Goal: Information Seeking & Learning: Learn about a topic

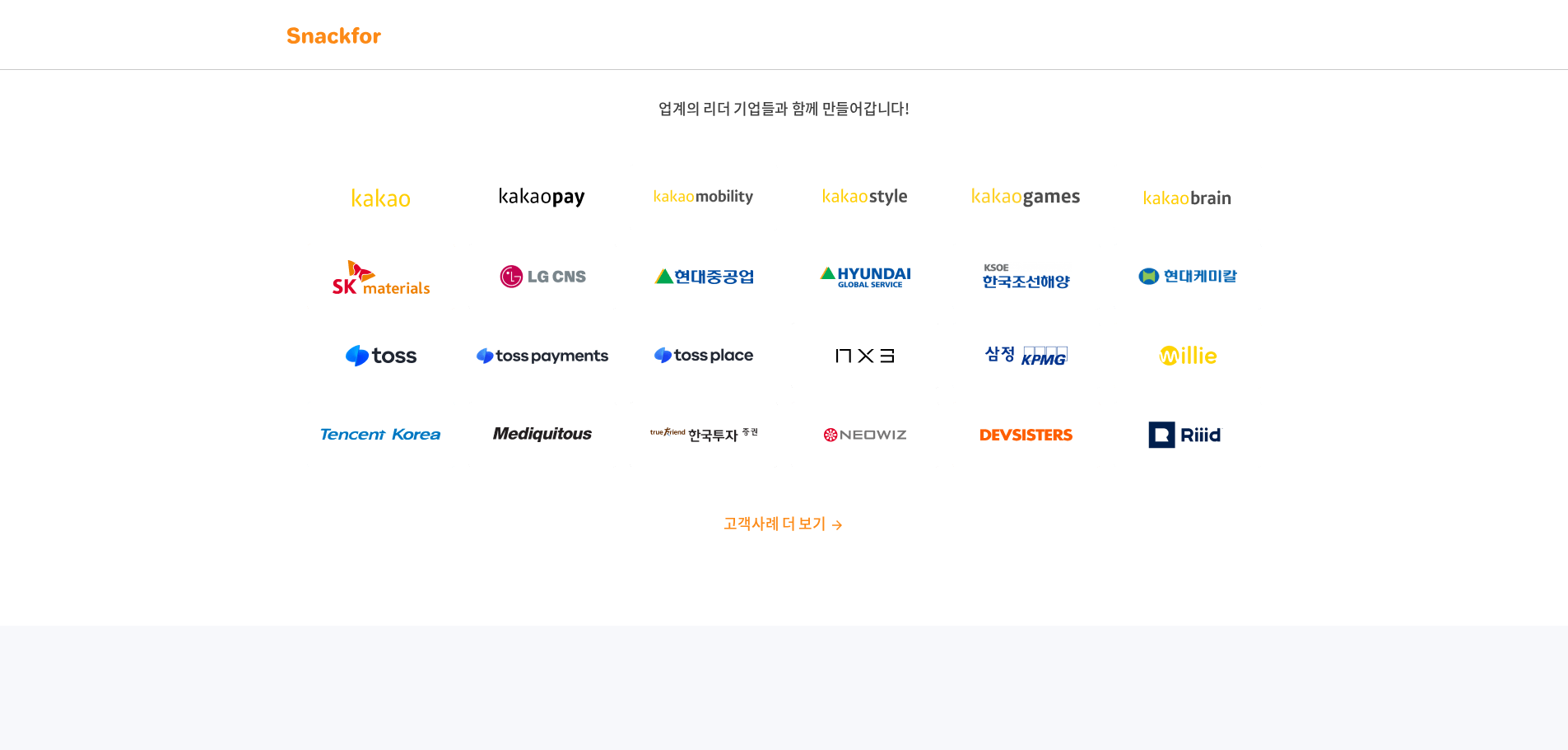
click at [780, 525] on span "고객사례 더 보기" at bounding box center [775, 523] width 102 height 22
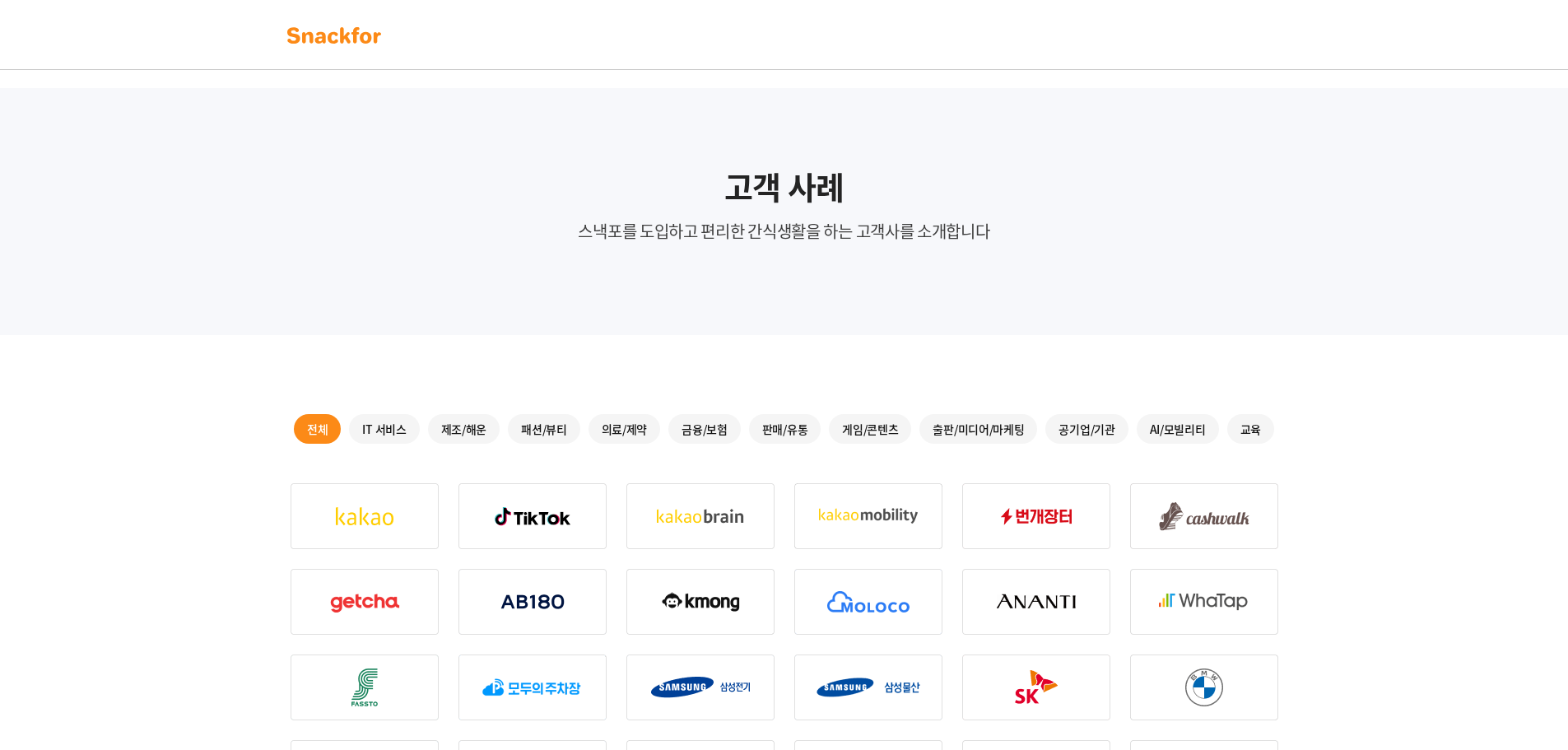
click at [321, 32] on img at bounding box center [334, 35] width 104 height 26
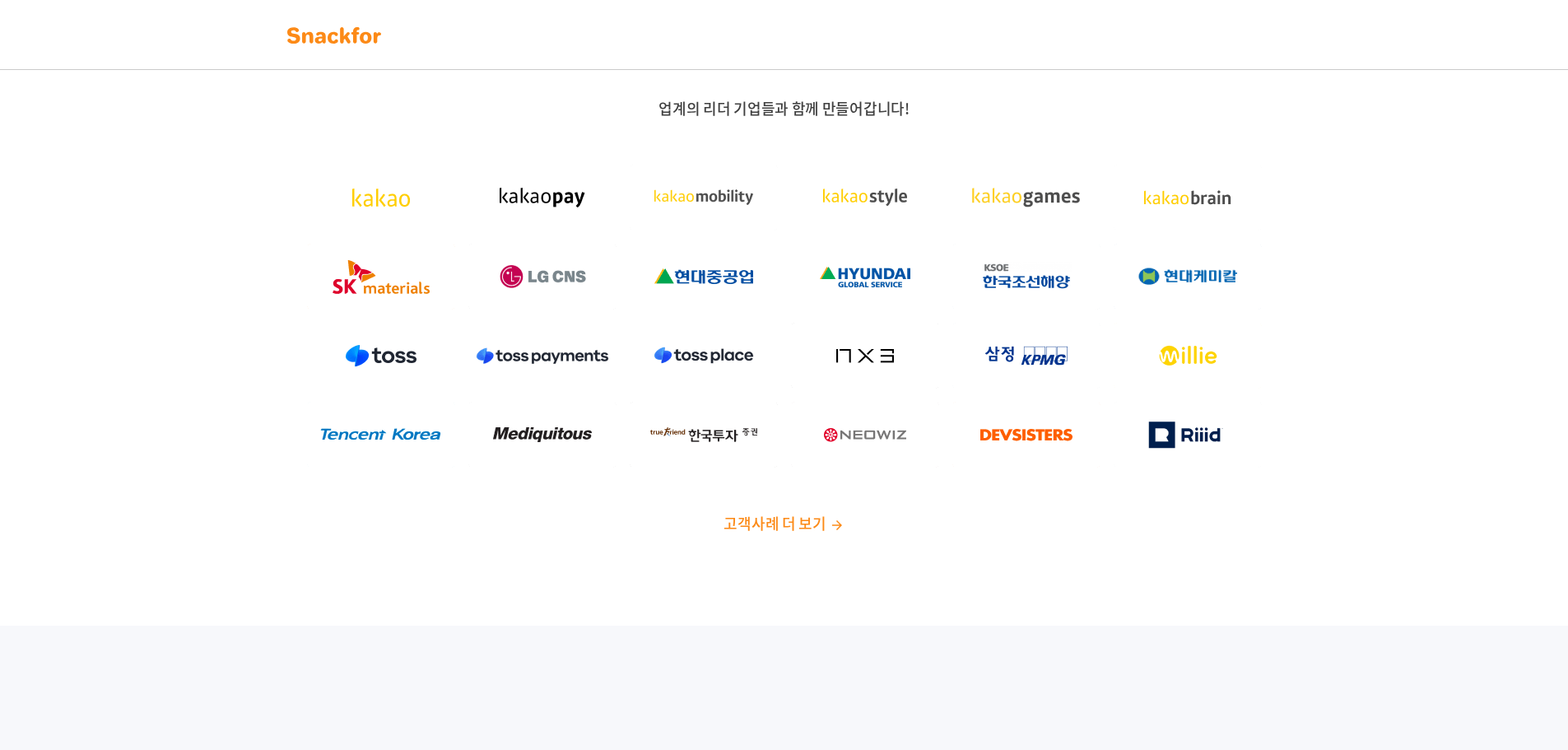
click at [790, 523] on span "고객사례 더 보기" at bounding box center [775, 523] width 102 height 22
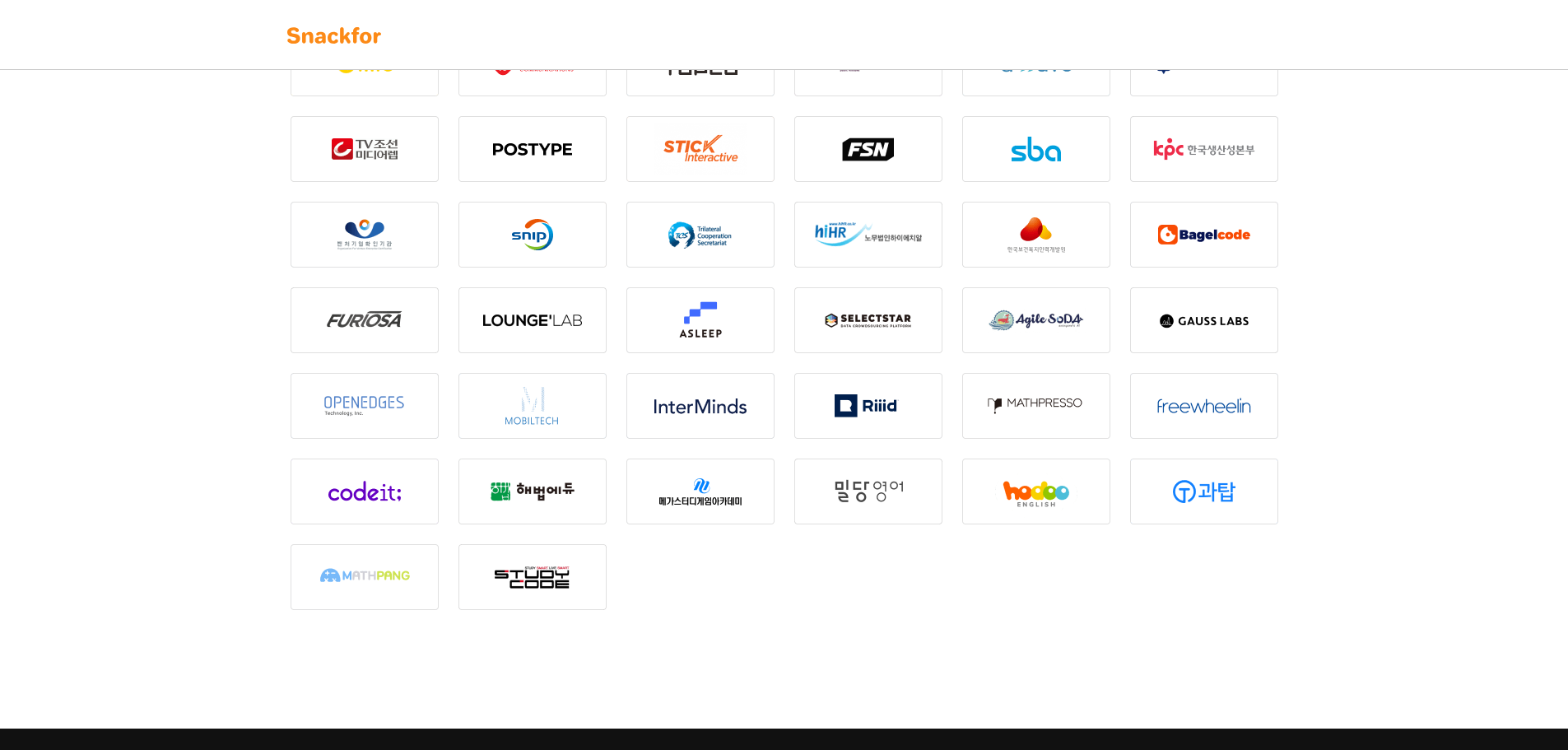
scroll to position [2098, 0]
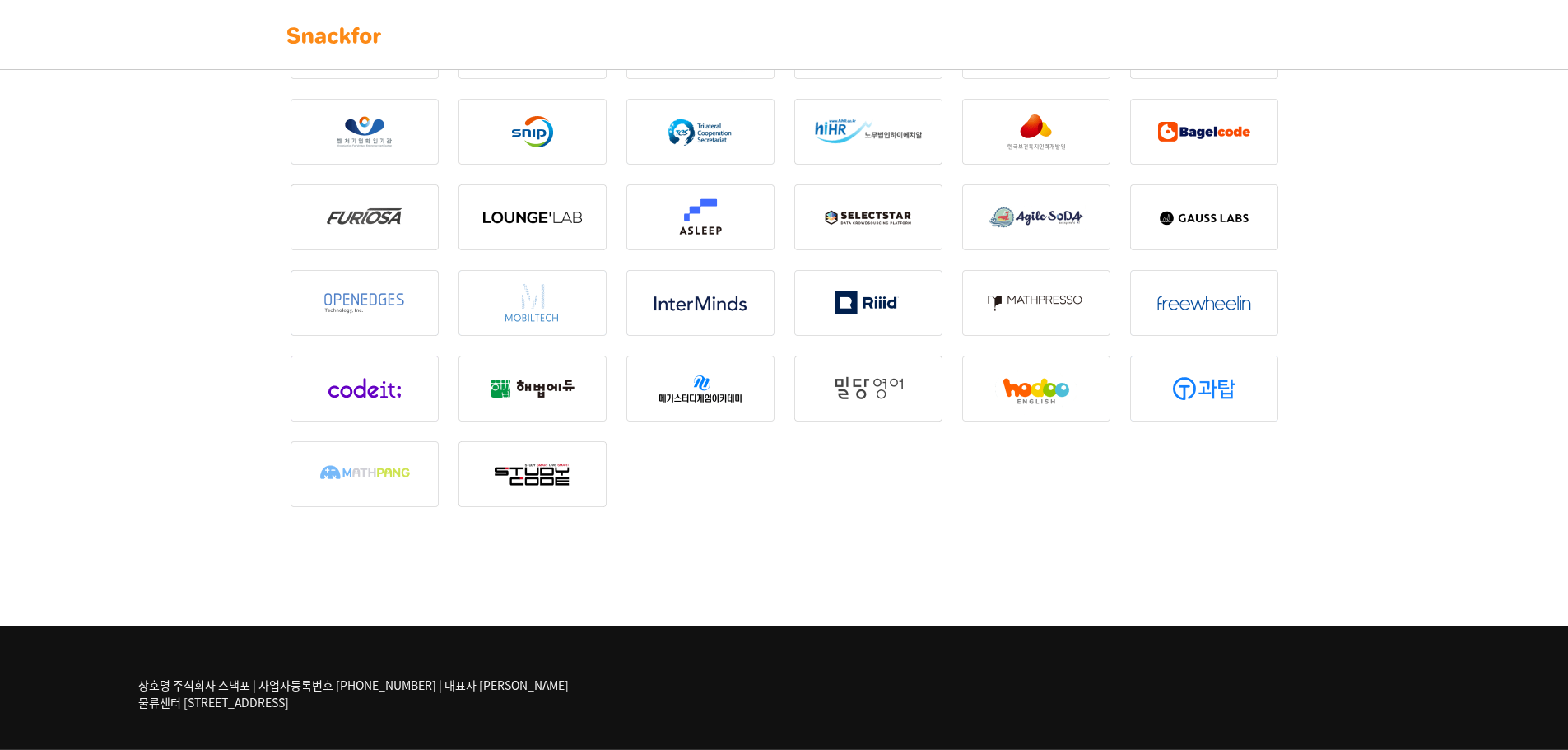
drag, startPoint x: 530, startPoint y: 457, endPoint x: 553, endPoint y: 505, distance: 53.2
click at [530, 458] on img at bounding box center [532, 475] width 148 height 66
drag, startPoint x: 549, startPoint y: 507, endPoint x: 519, endPoint y: 520, distance: 32.7
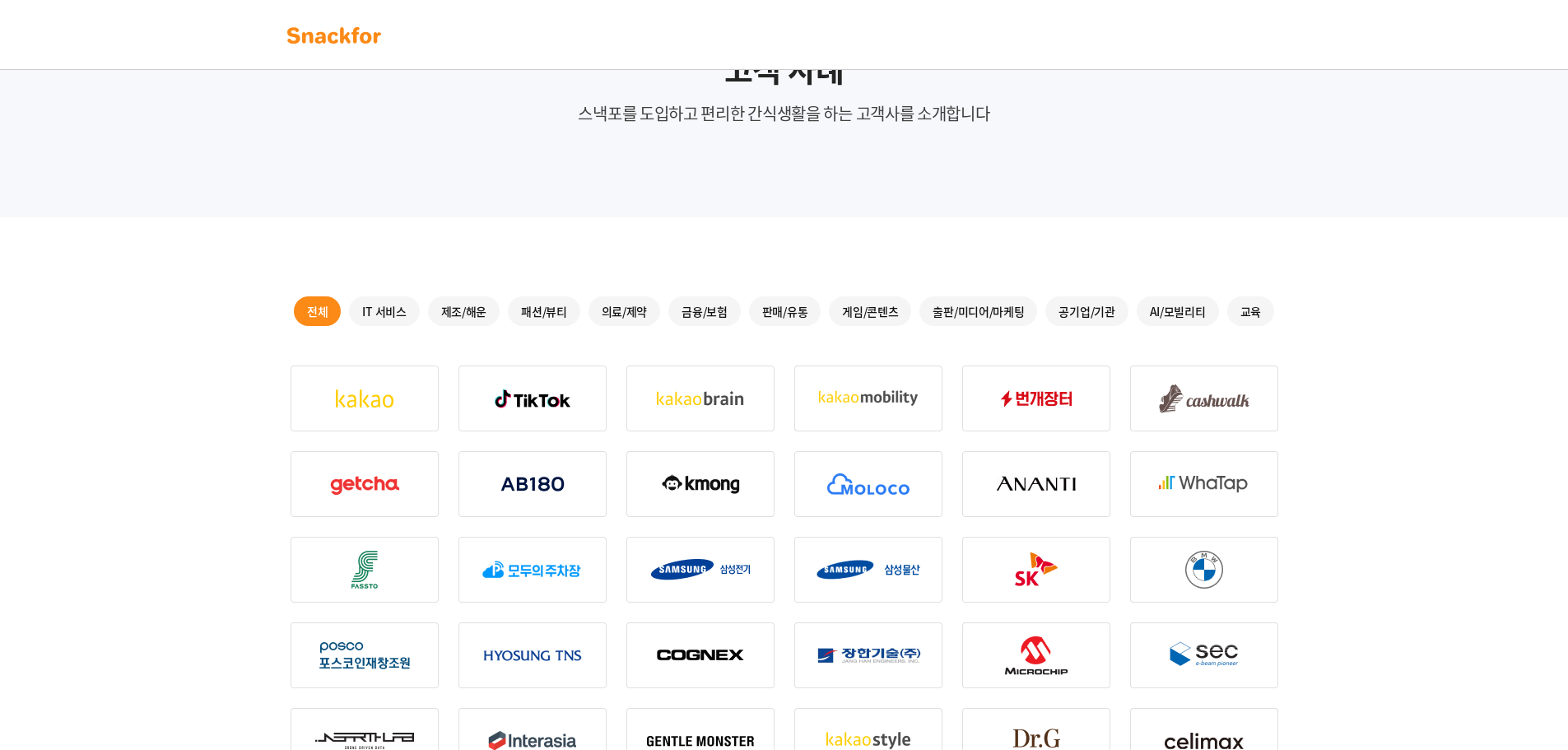
scroll to position [0, 0]
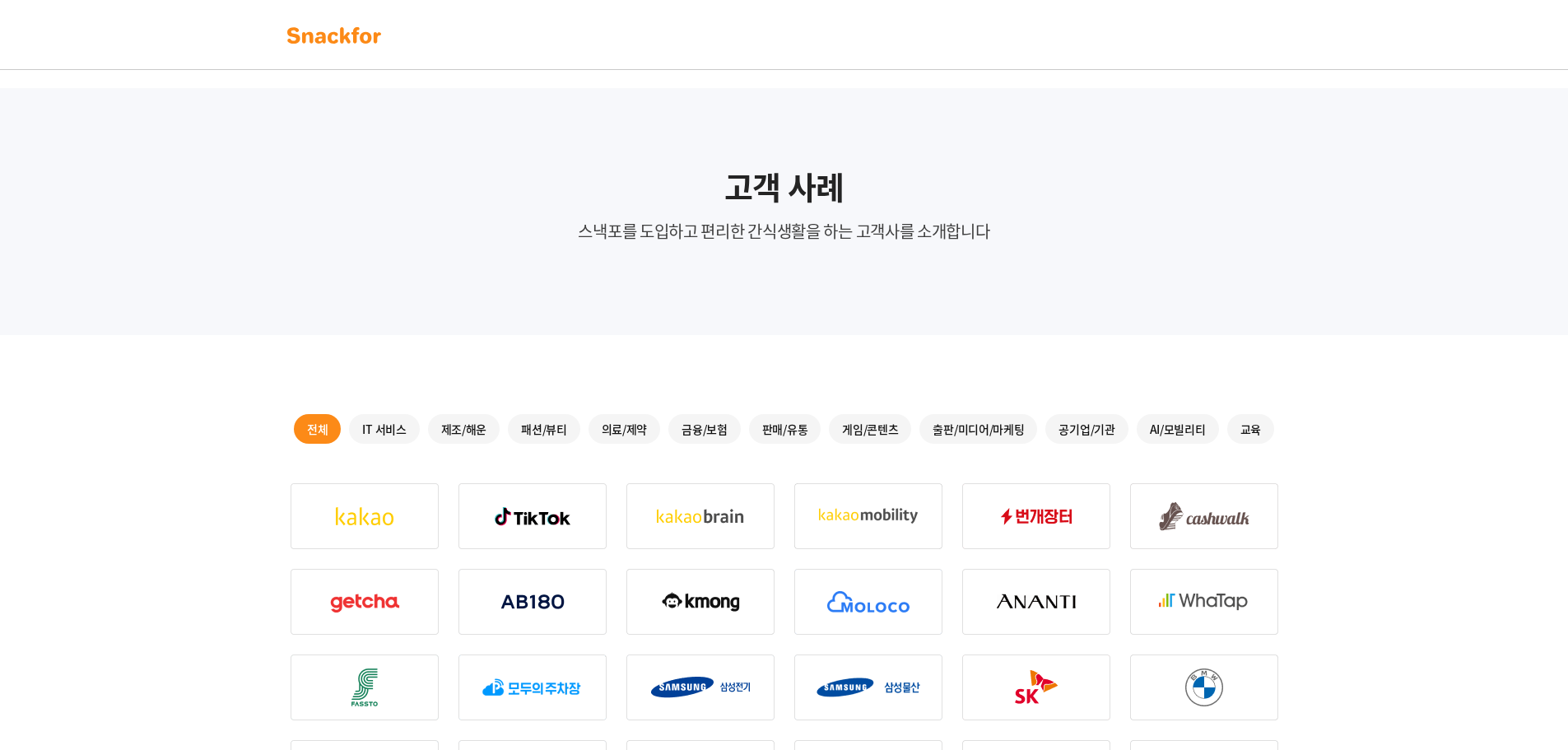
click at [356, 33] on img at bounding box center [334, 35] width 104 height 26
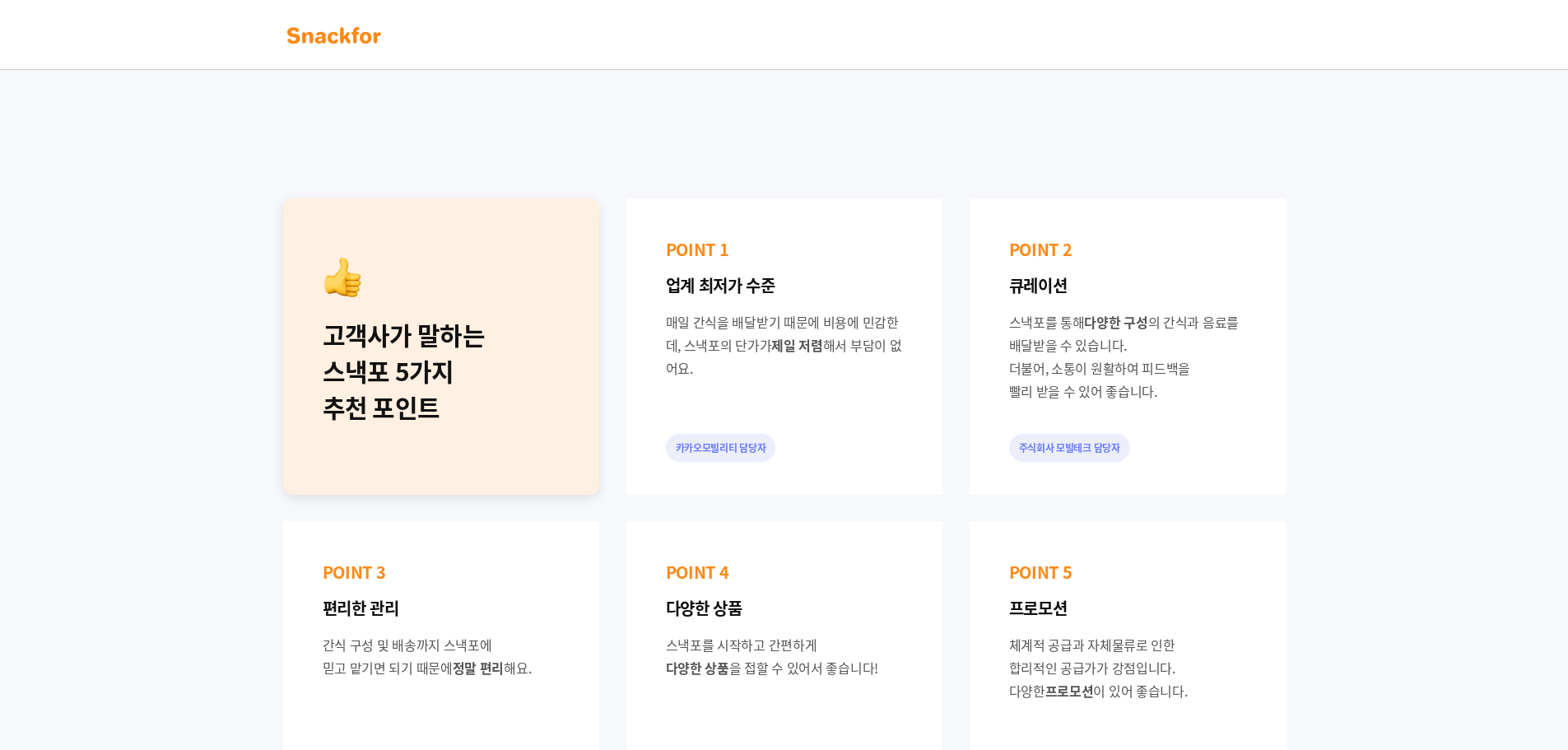
scroll to position [823, 0]
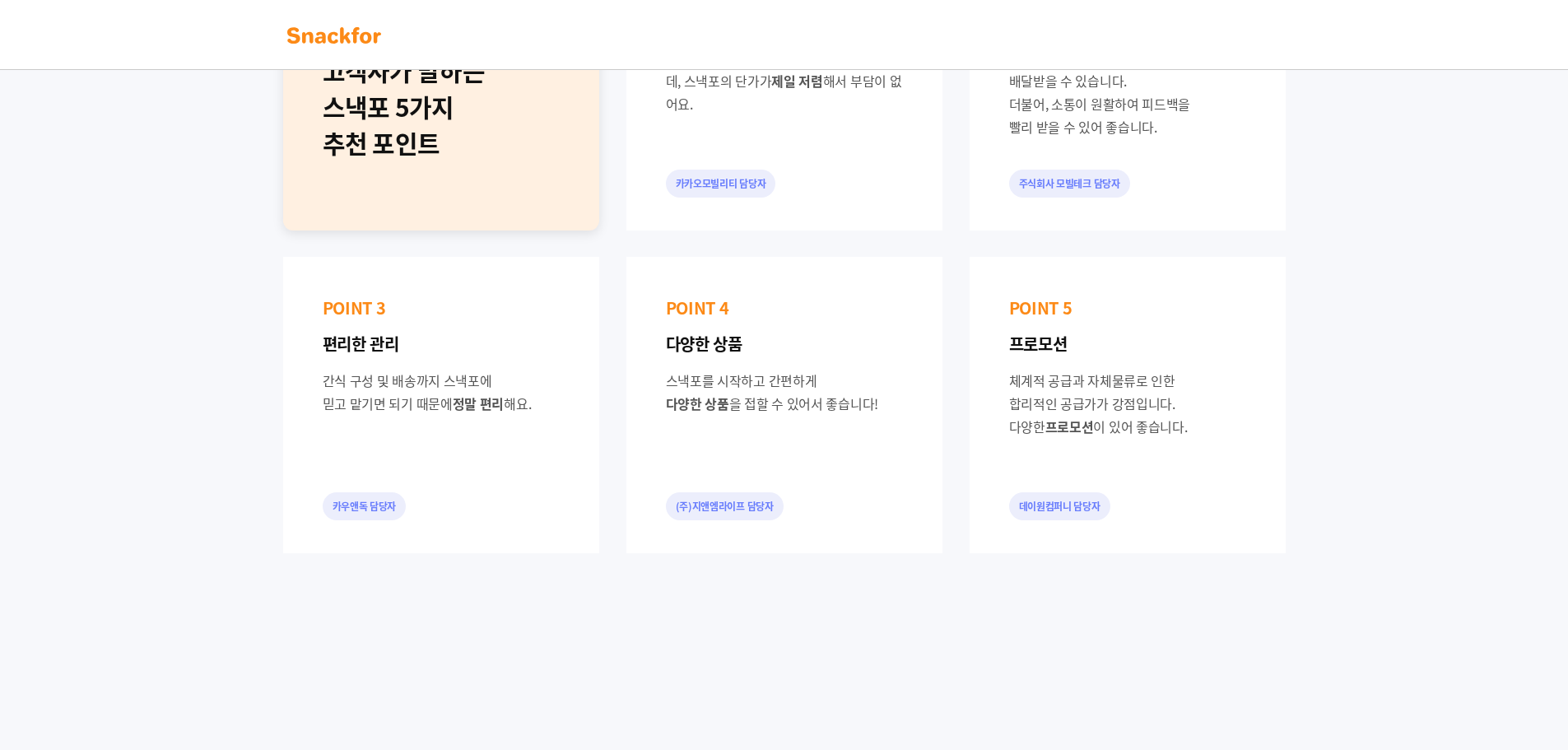
click at [463, 91] on div "고객사가 말하는 스낵포 5가지 추천 포인트" at bounding box center [441, 107] width 237 height 108
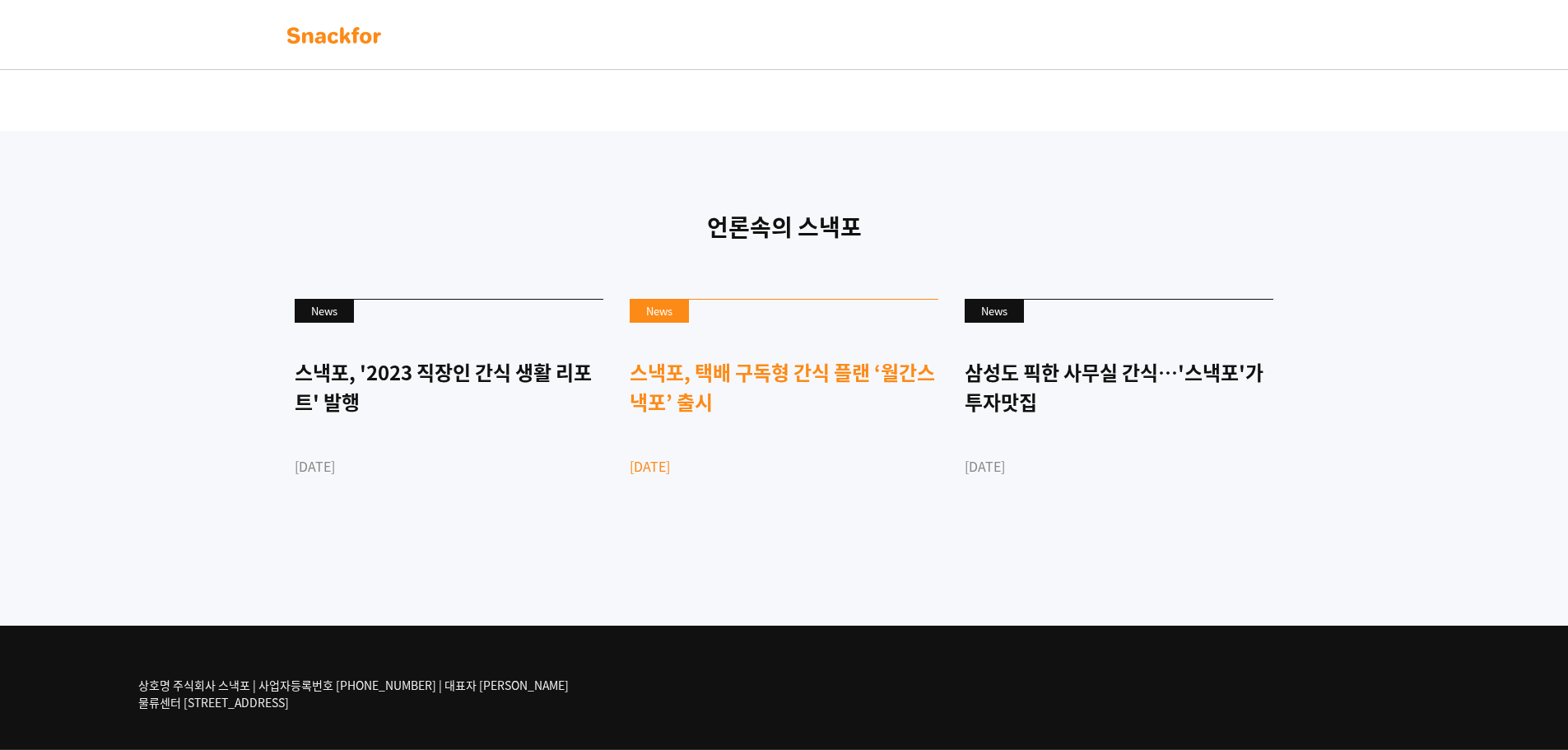
scroll to position [3879, 0]
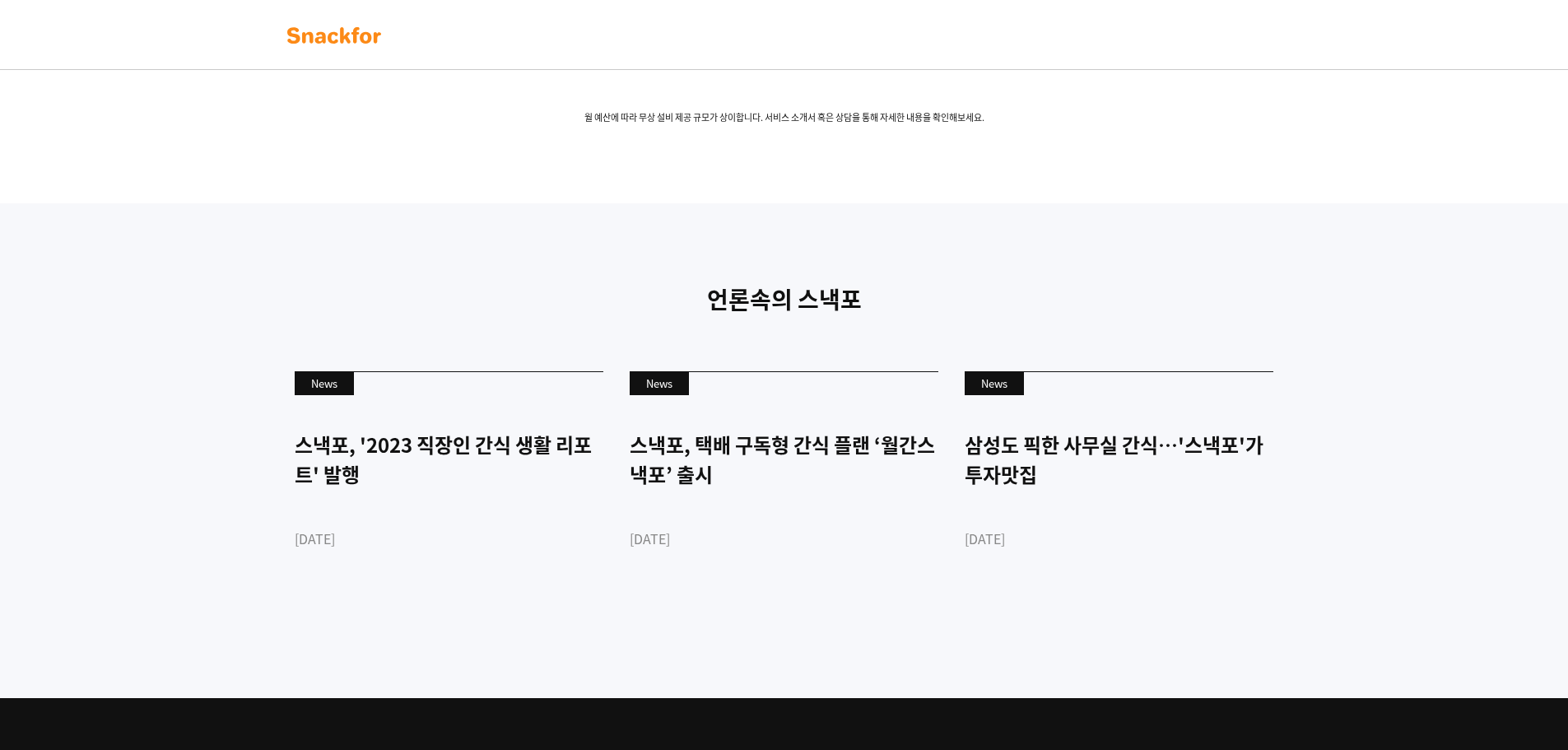
scroll to position [3138, 0]
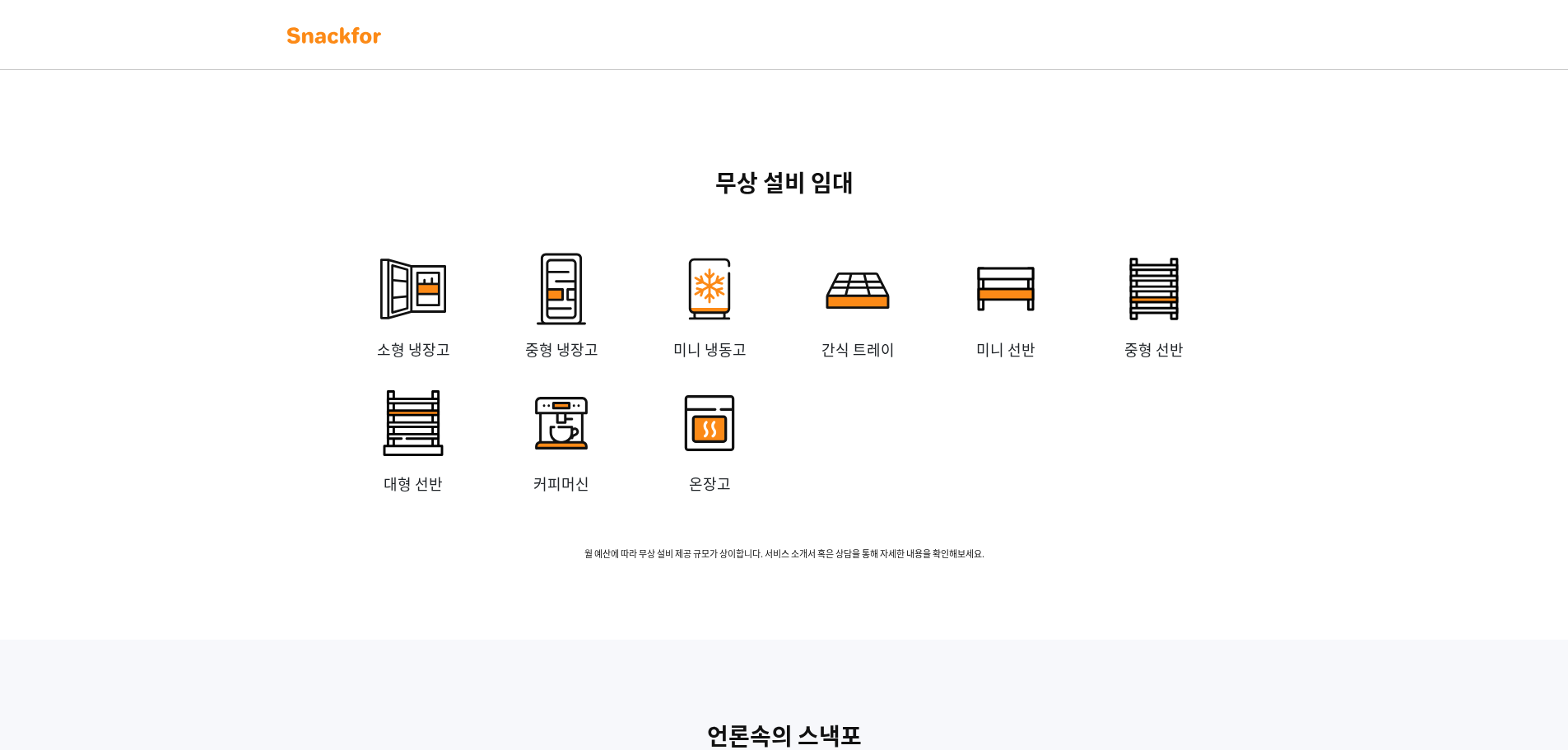
click at [895, 339] on img at bounding box center [858, 289] width 99 height 99
click at [696, 339] on img at bounding box center [709, 289] width 99 height 99
drag, startPoint x: 681, startPoint y: 584, endPoint x: 680, endPoint y: 592, distance: 8.1
click at [680, 361] on p "미니 냉동고" at bounding box center [709, 349] width 148 height 22
click at [602, 495] on p "커피머신" at bounding box center [561, 484] width 148 height 22
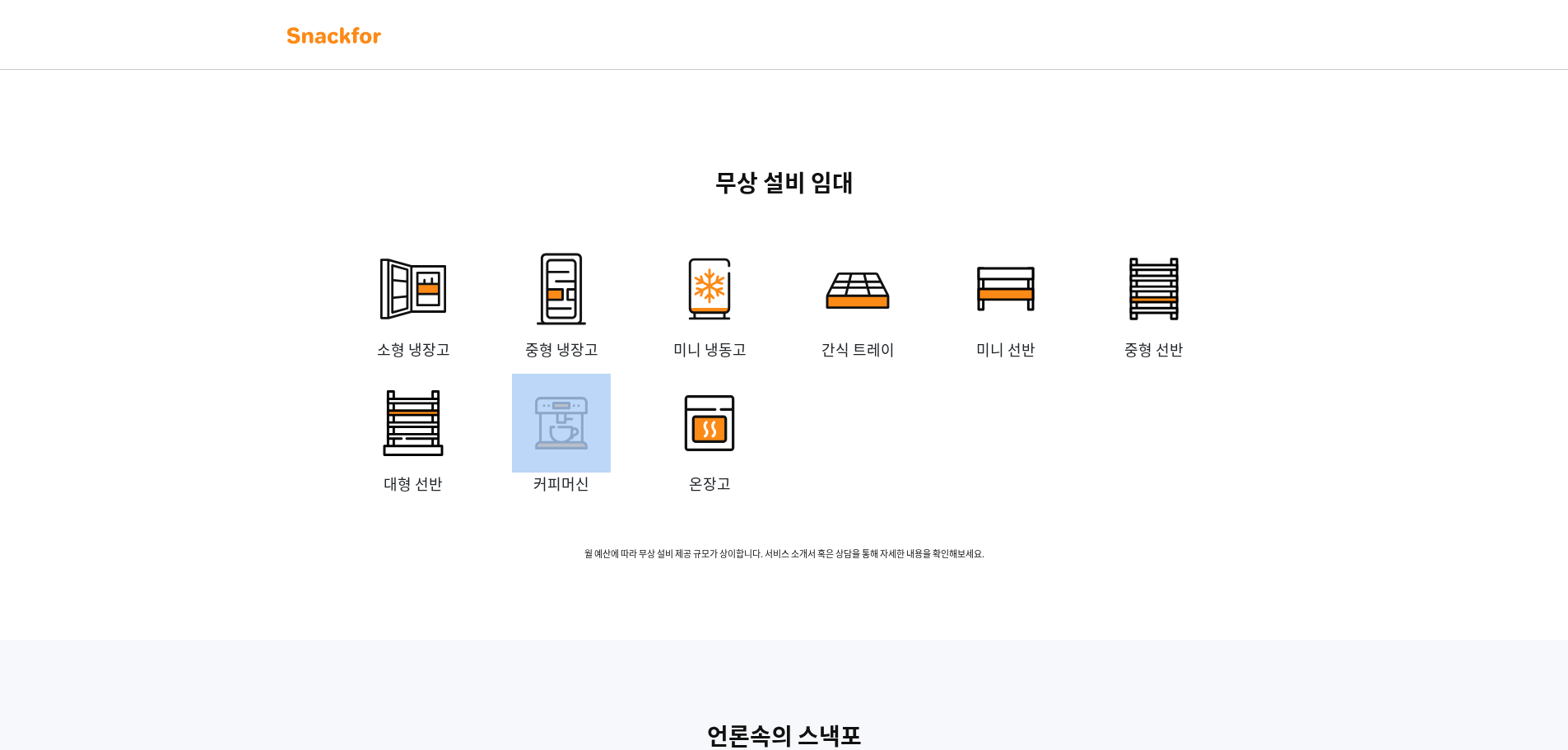
drag, startPoint x: 484, startPoint y: 707, endPoint x: 482, endPoint y: 691, distance: 16.1
click at [482, 508] on div "소형 냉장고 중형 냉장고 미니 냉동고 간식 트레이 미니 선반 중형 선반 대형 선반 커피머신 온장고" at bounding box center [784, 374] width 890 height 269
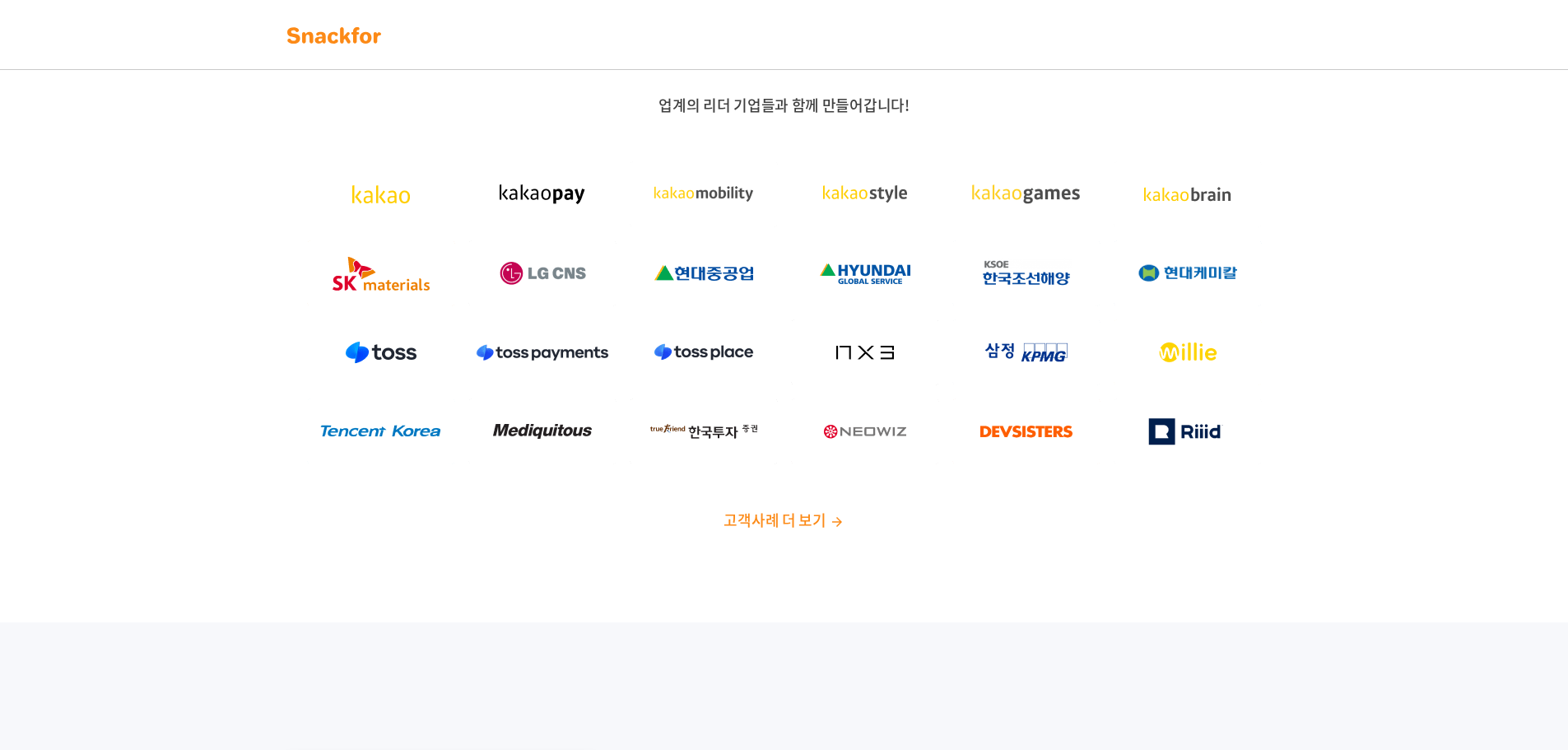
scroll to position [0, 0]
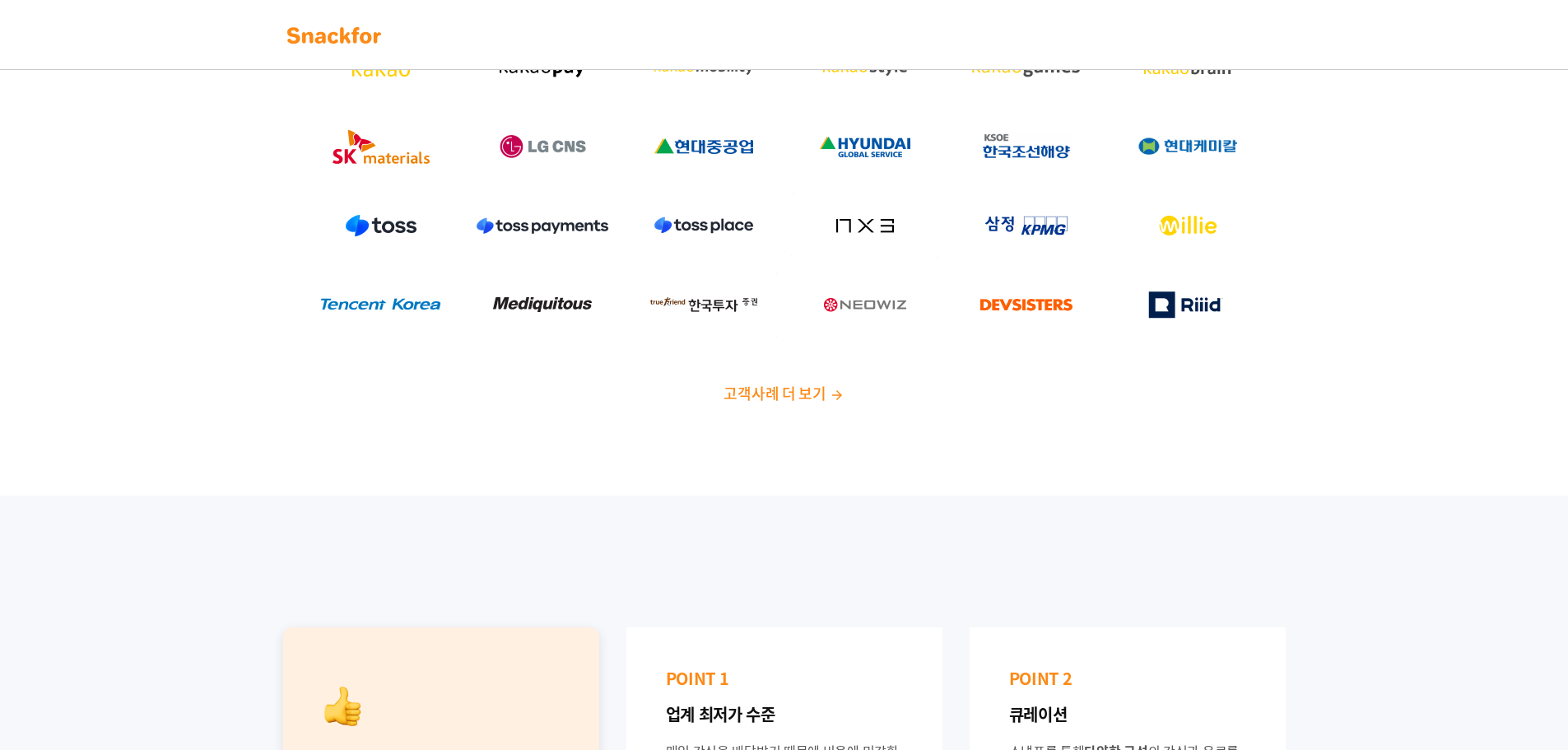
scroll to position [412, 0]
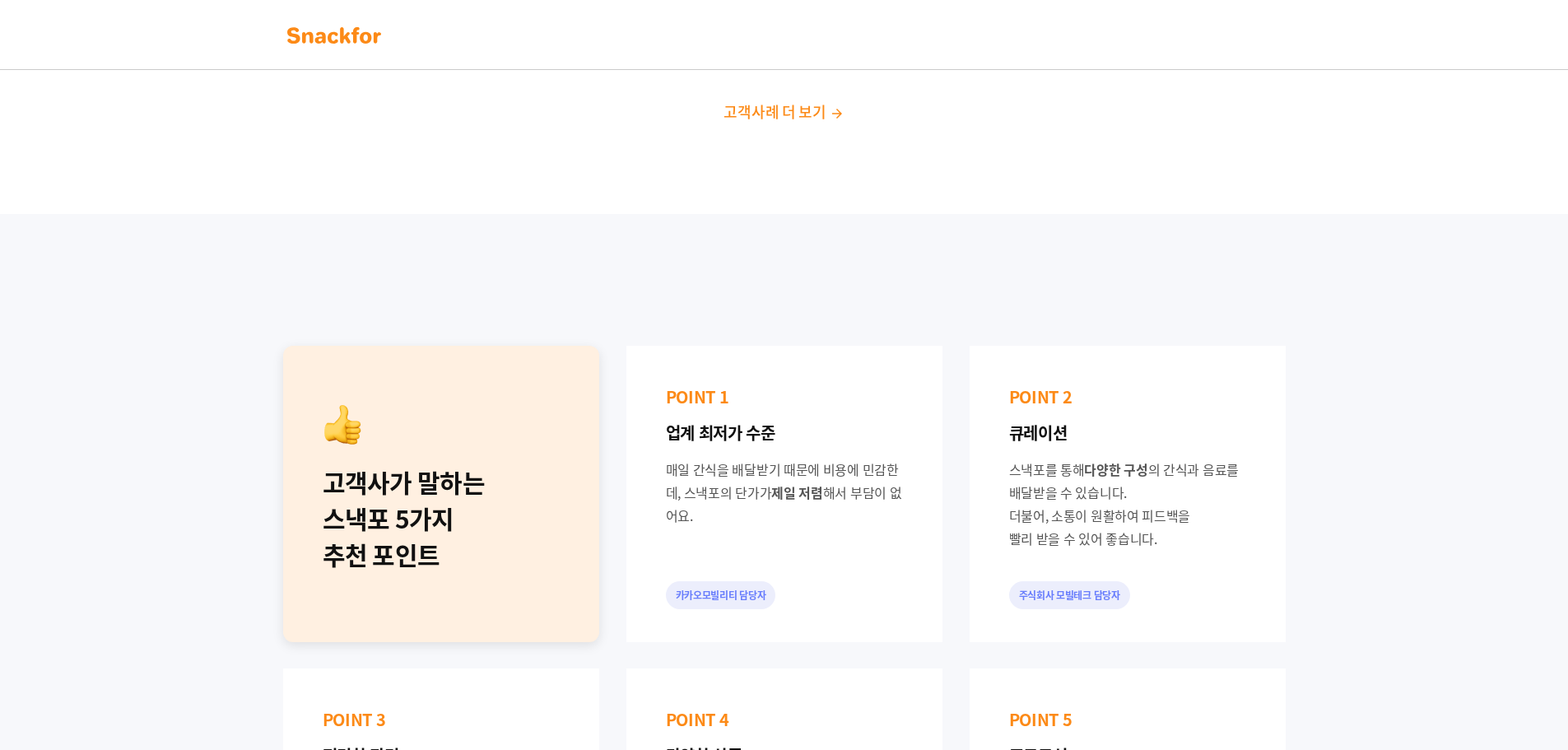
click at [348, 39] on img at bounding box center [334, 35] width 104 height 26
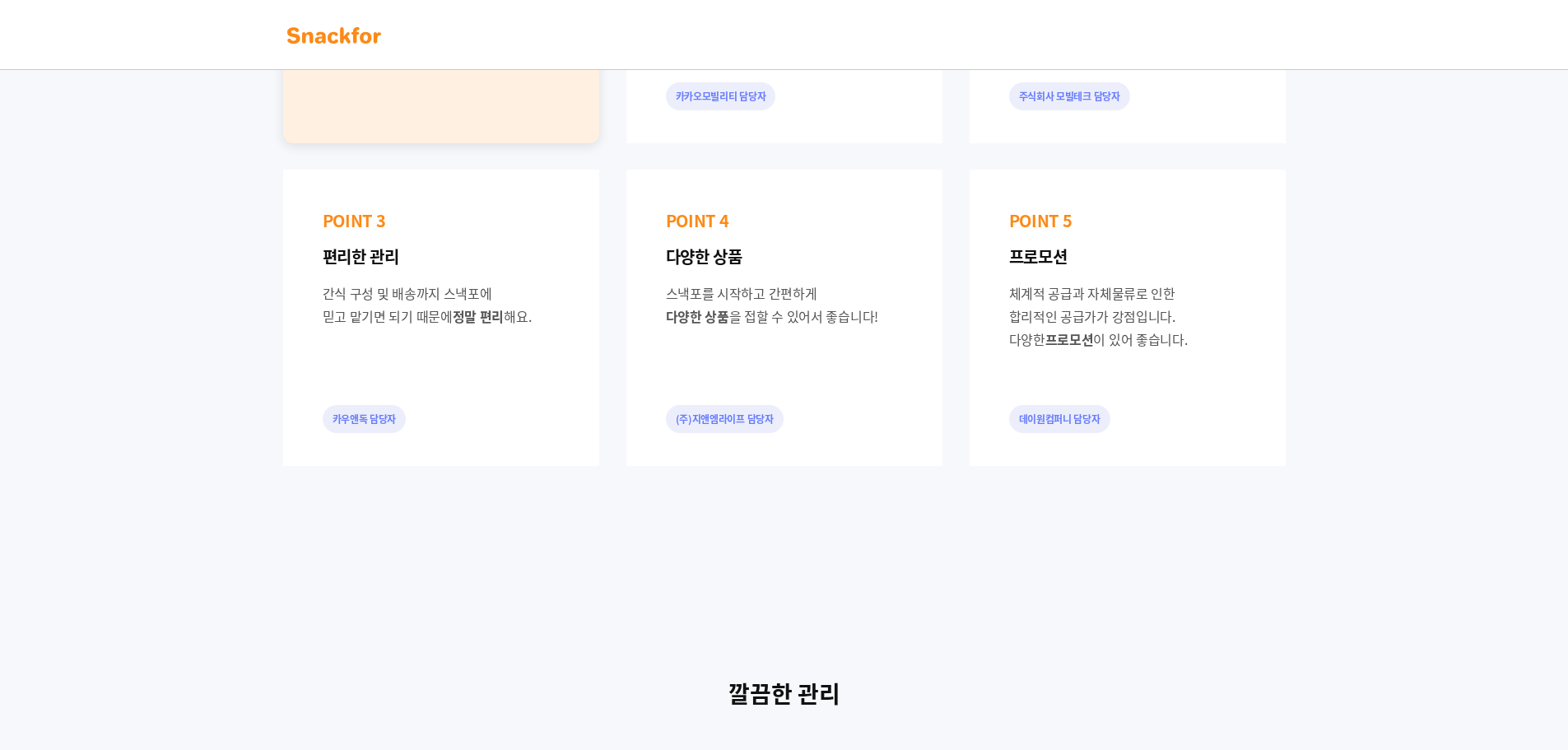
scroll to position [1236, 0]
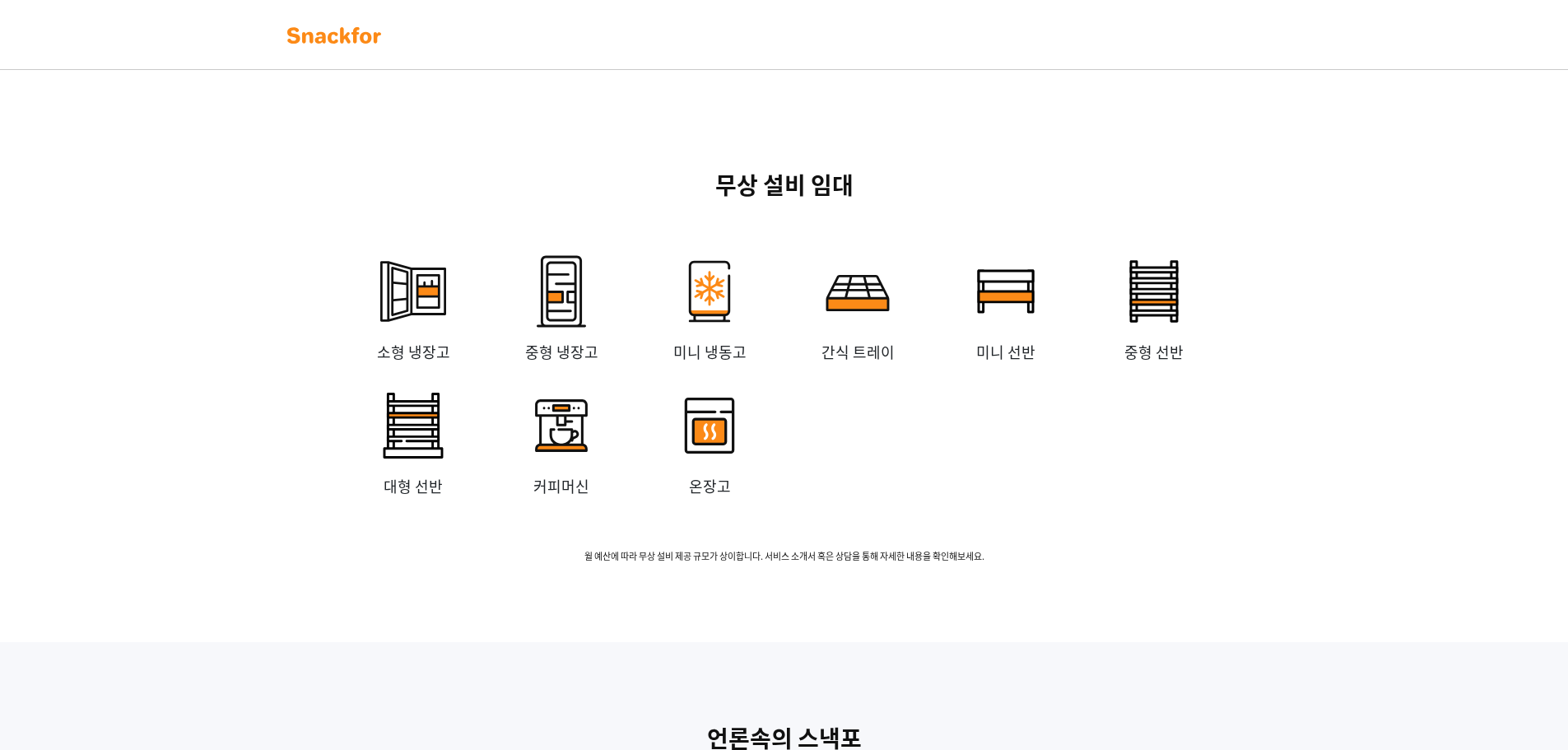
scroll to position [2808, 0]
